Goal: Task Accomplishment & Management: Manage account settings

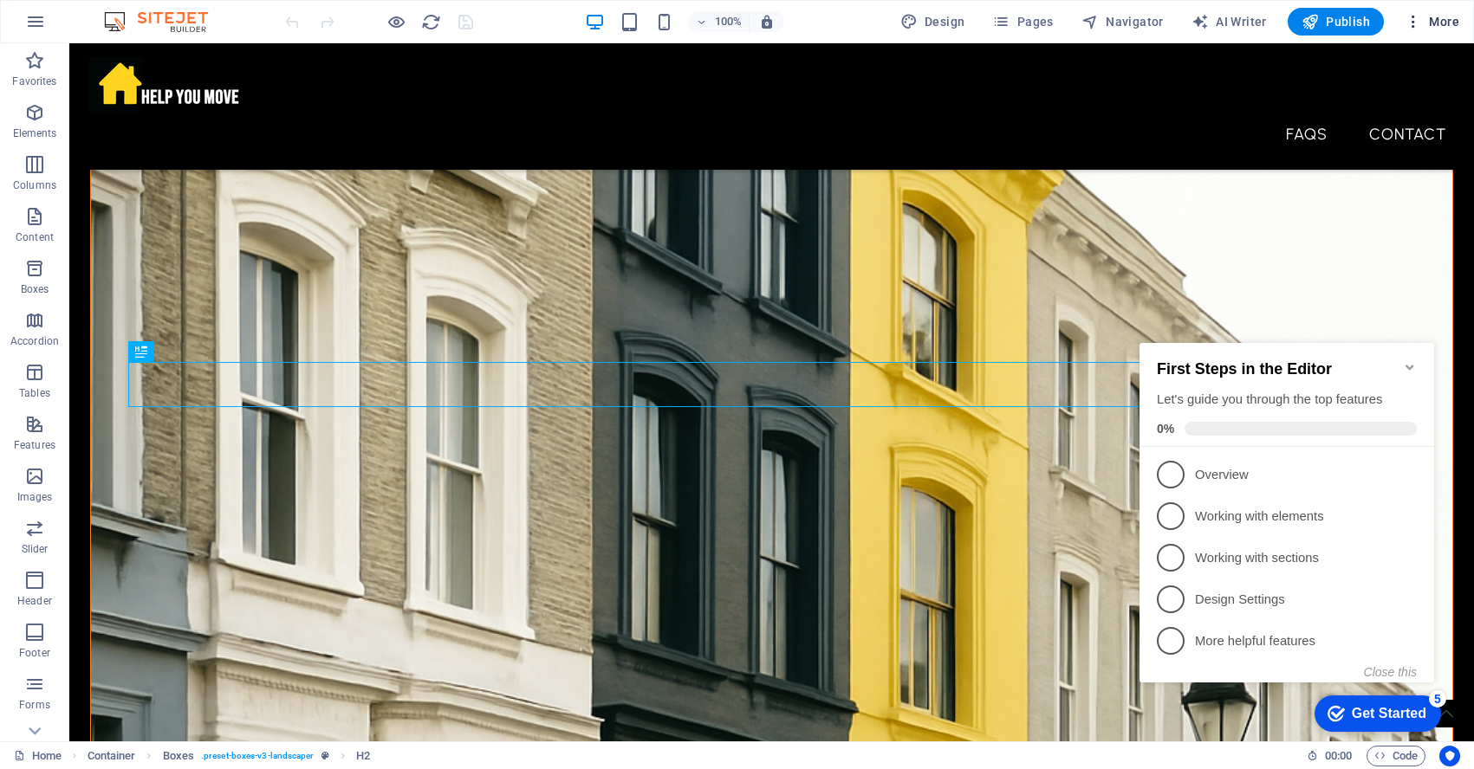
click at [1435, 21] on span "More" at bounding box center [1431, 21] width 55 height 17
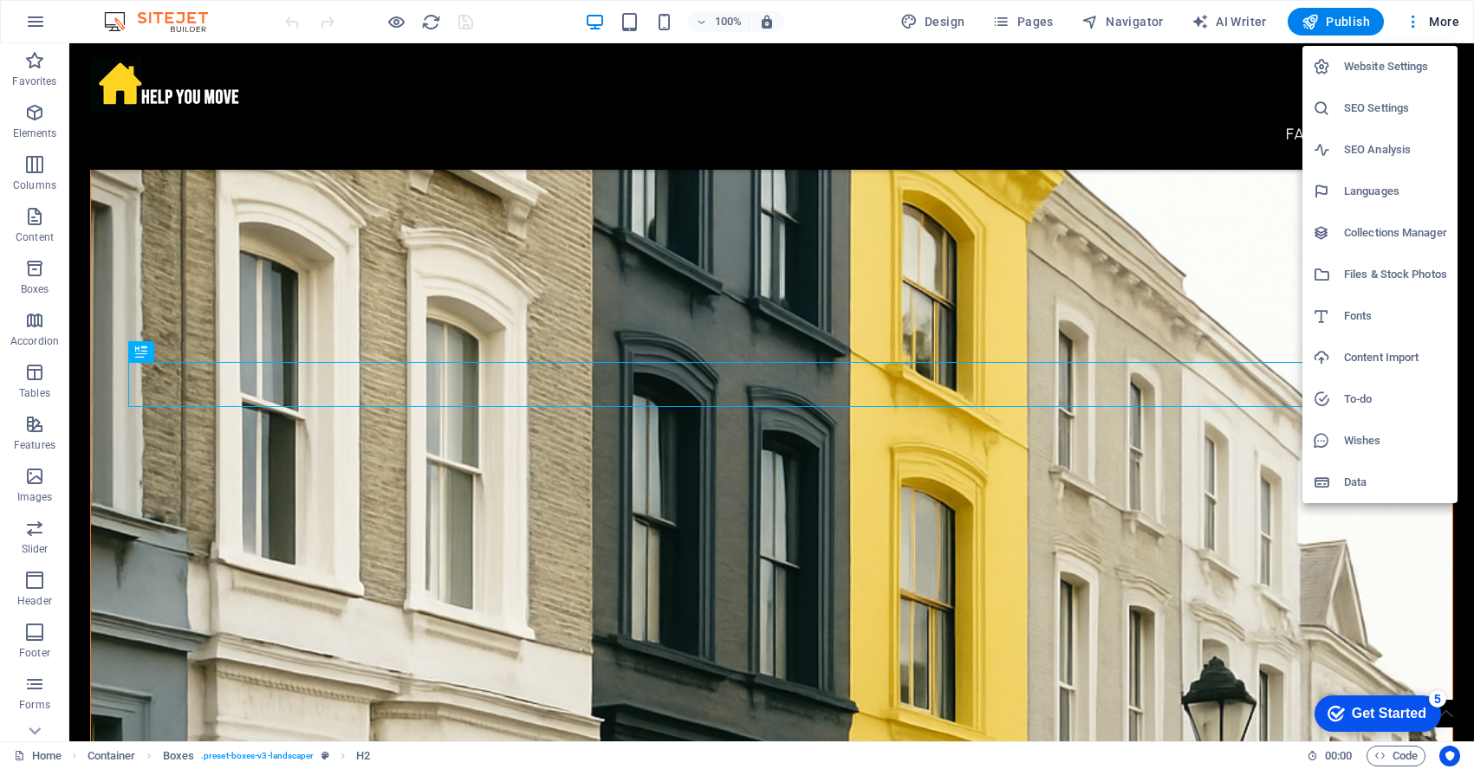
click at [1385, 73] on h6 "Website Settings" at bounding box center [1395, 66] width 103 height 21
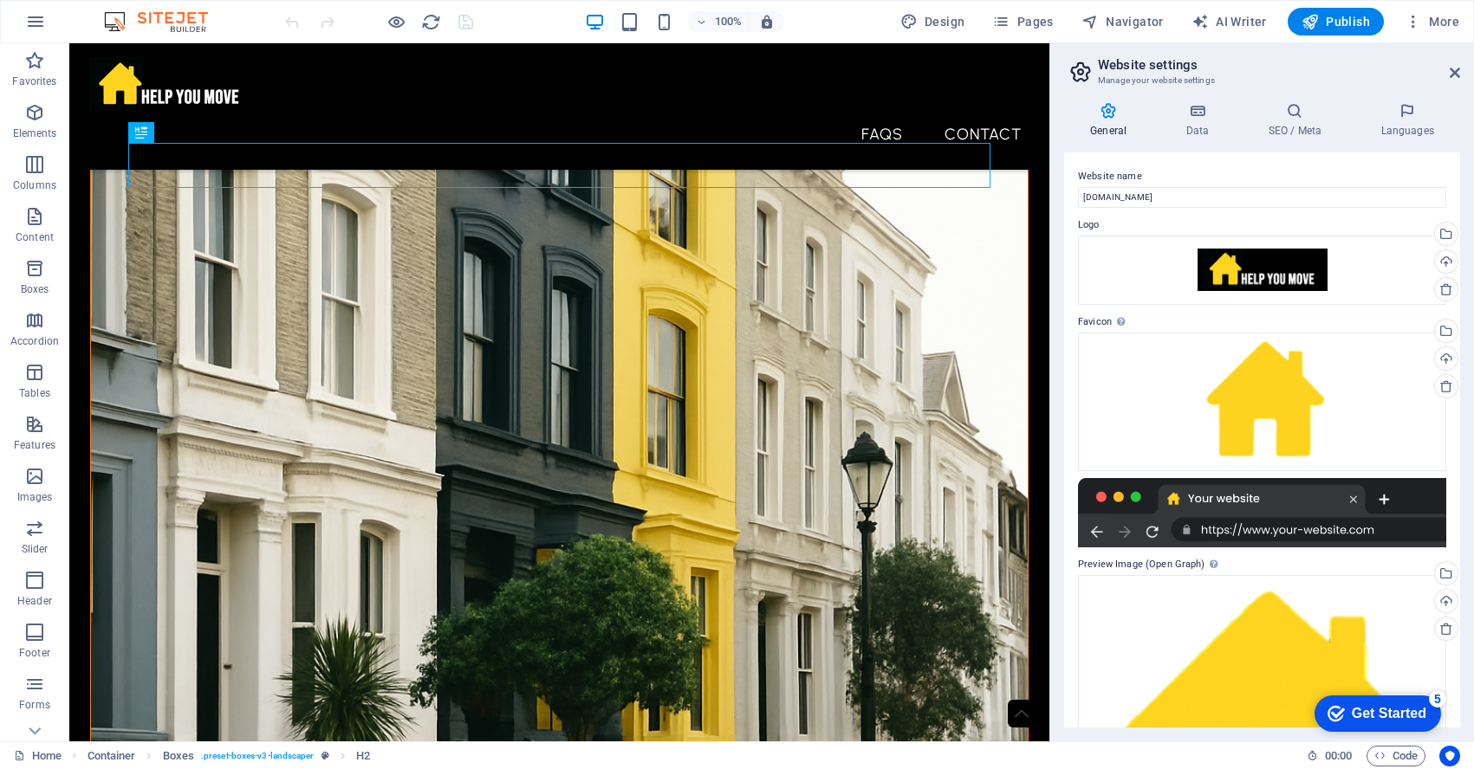
click at [1109, 107] on icon at bounding box center [1108, 110] width 88 height 17
click at [1291, 119] on icon at bounding box center [1294, 110] width 106 height 17
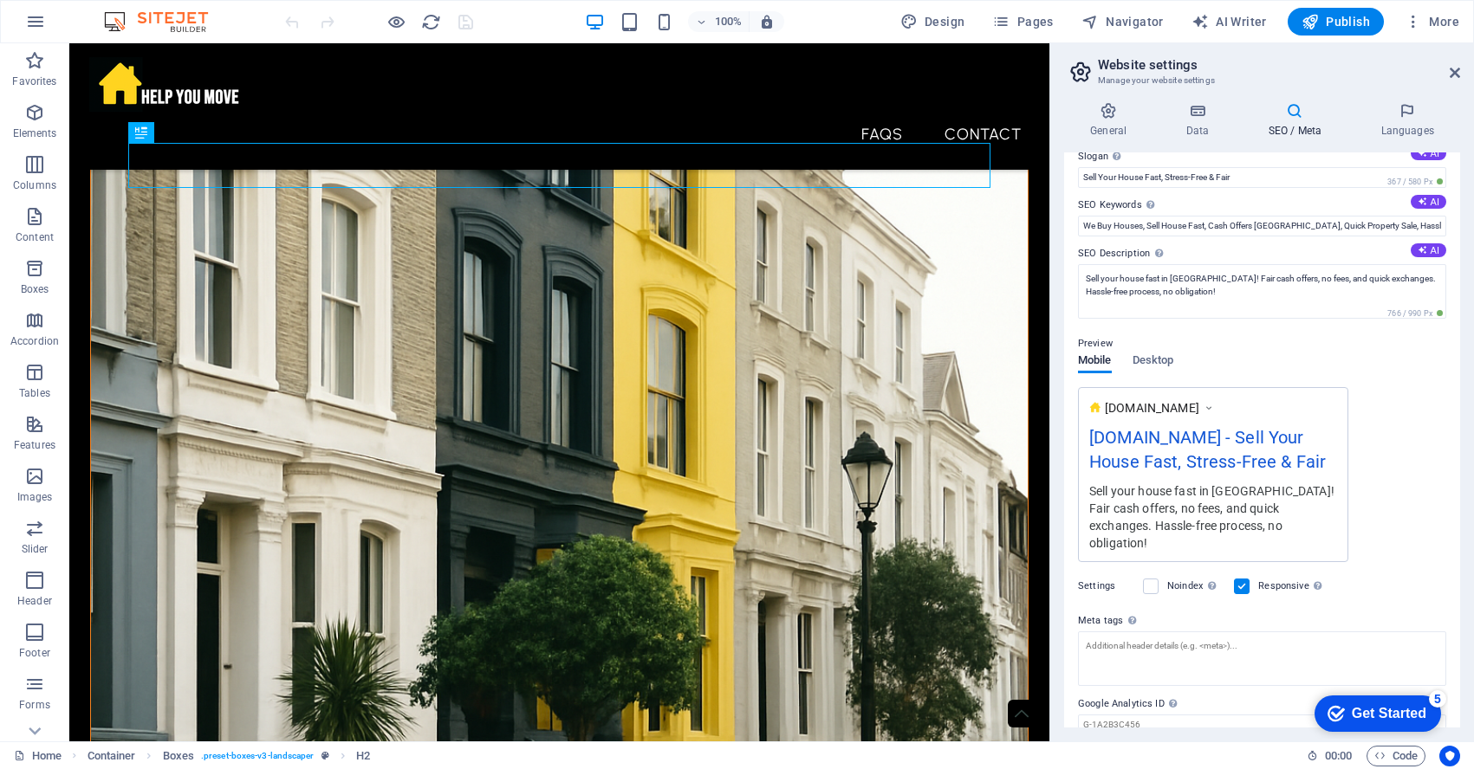
scroll to position [120, 0]
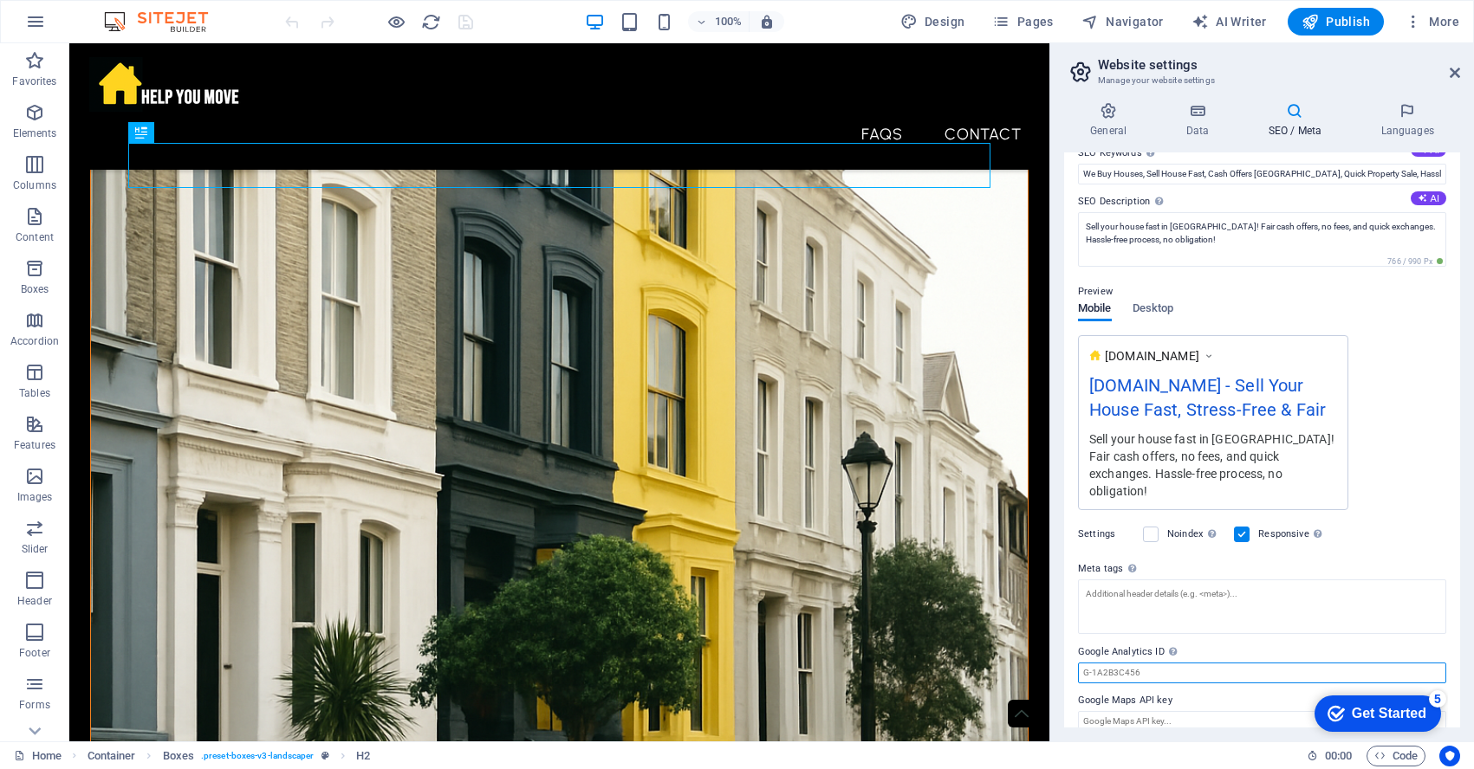
click at [1131, 663] on input "Google Analytics ID Please only add the Google Analytics ID. We automatically i…" at bounding box center [1262, 673] width 368 height 21
paste input "G-VC6ZRGE57J"
type input "G-VC6ZRGE57J"
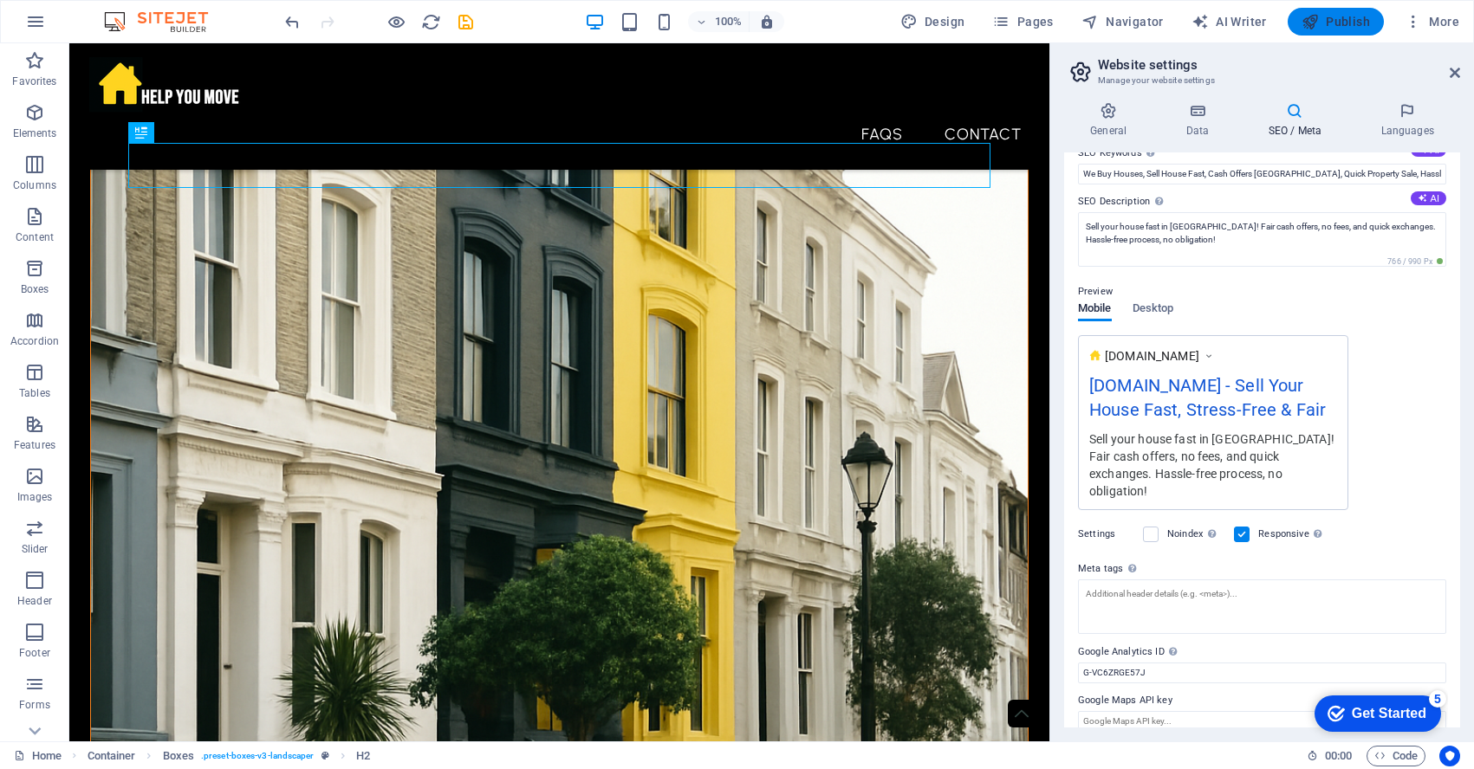
click at [1349, 21] on span "Publish" at bounding box center [1335, 21] width 68 height 17
